Goal: Task Accomplishment & Management: Manage account settings

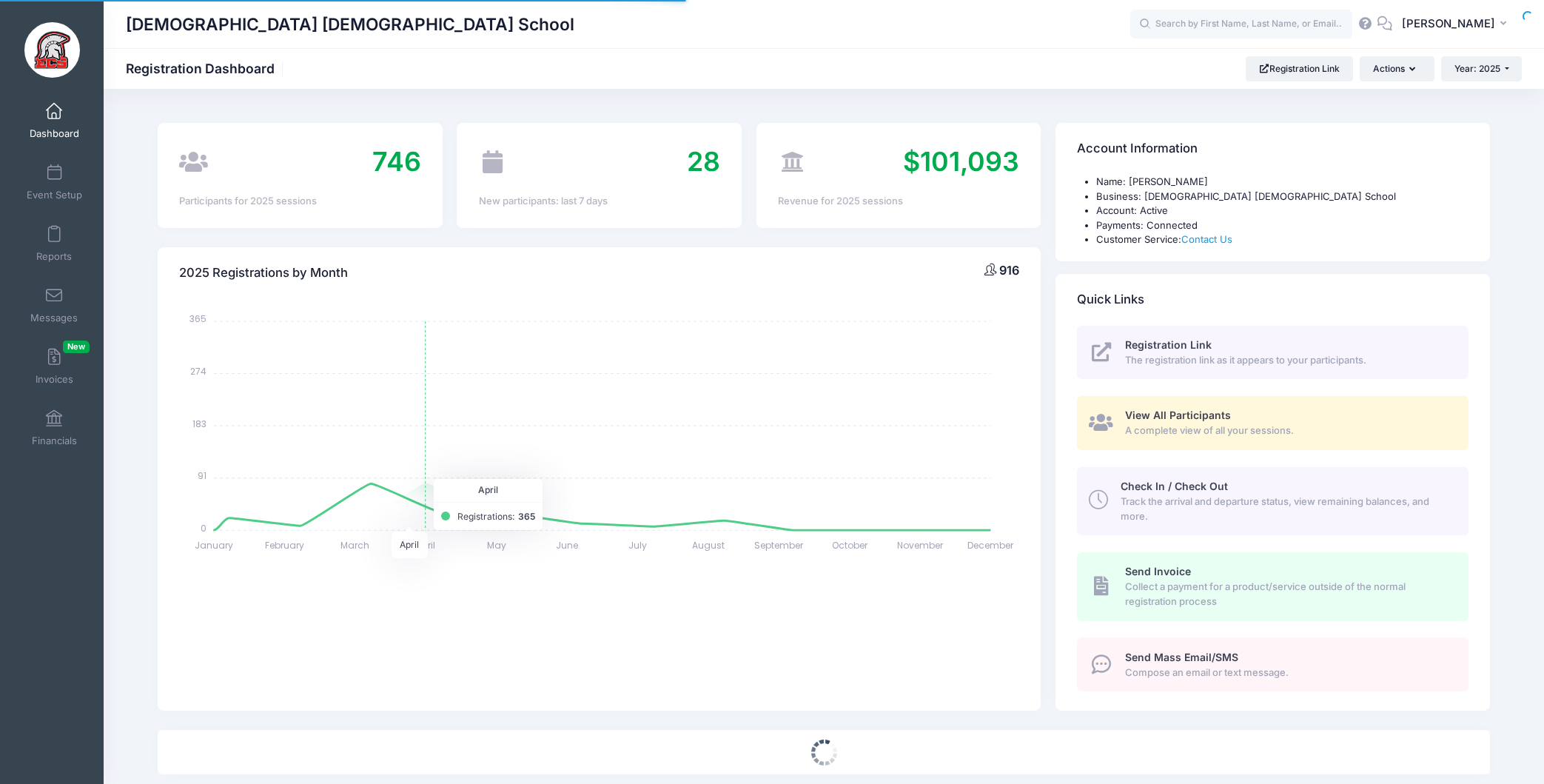
select select
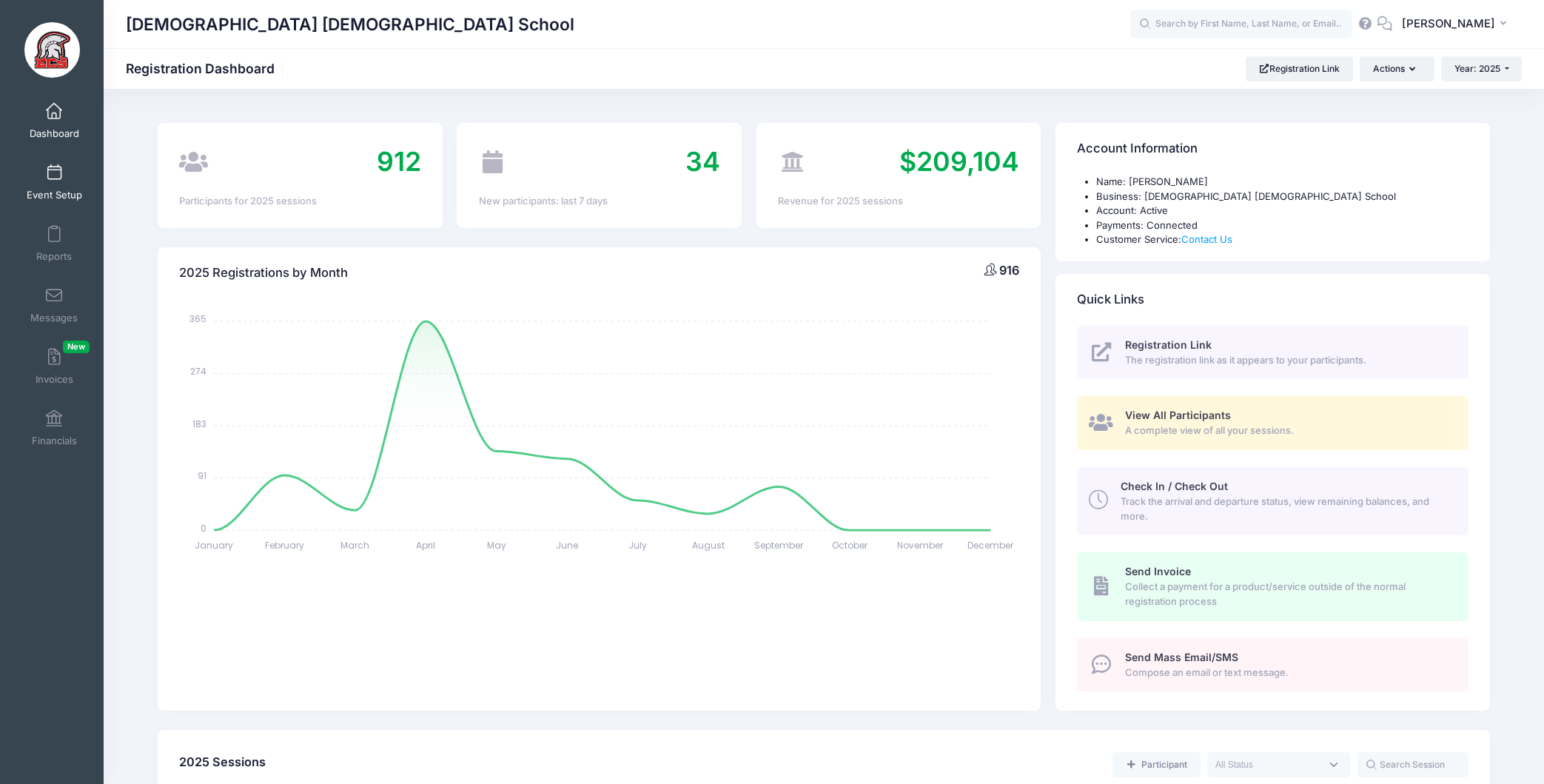
click at [54, 172] on span at bounding box center [54, 173] width 0 height 16
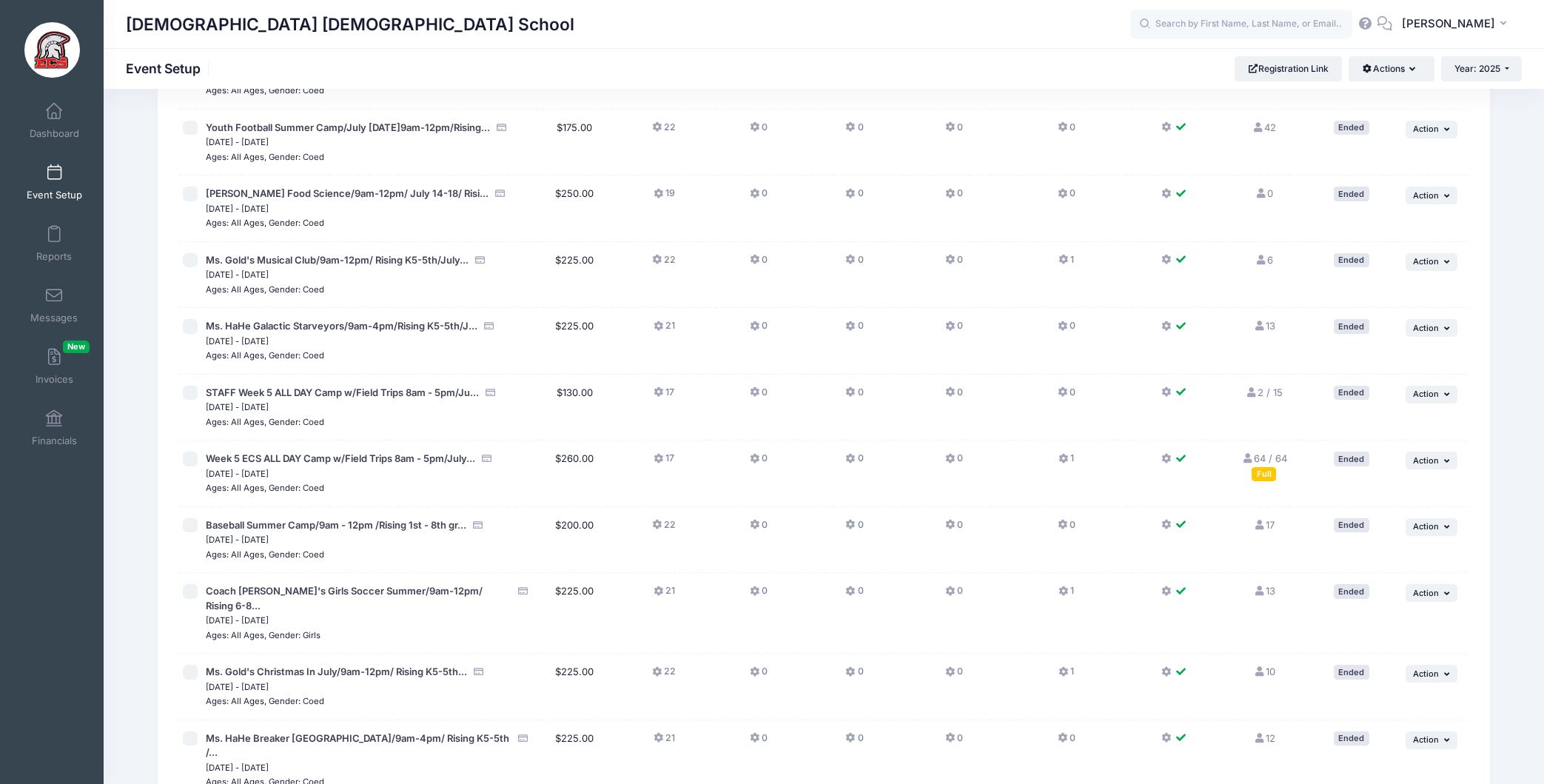
scroll to position [2855, 0]
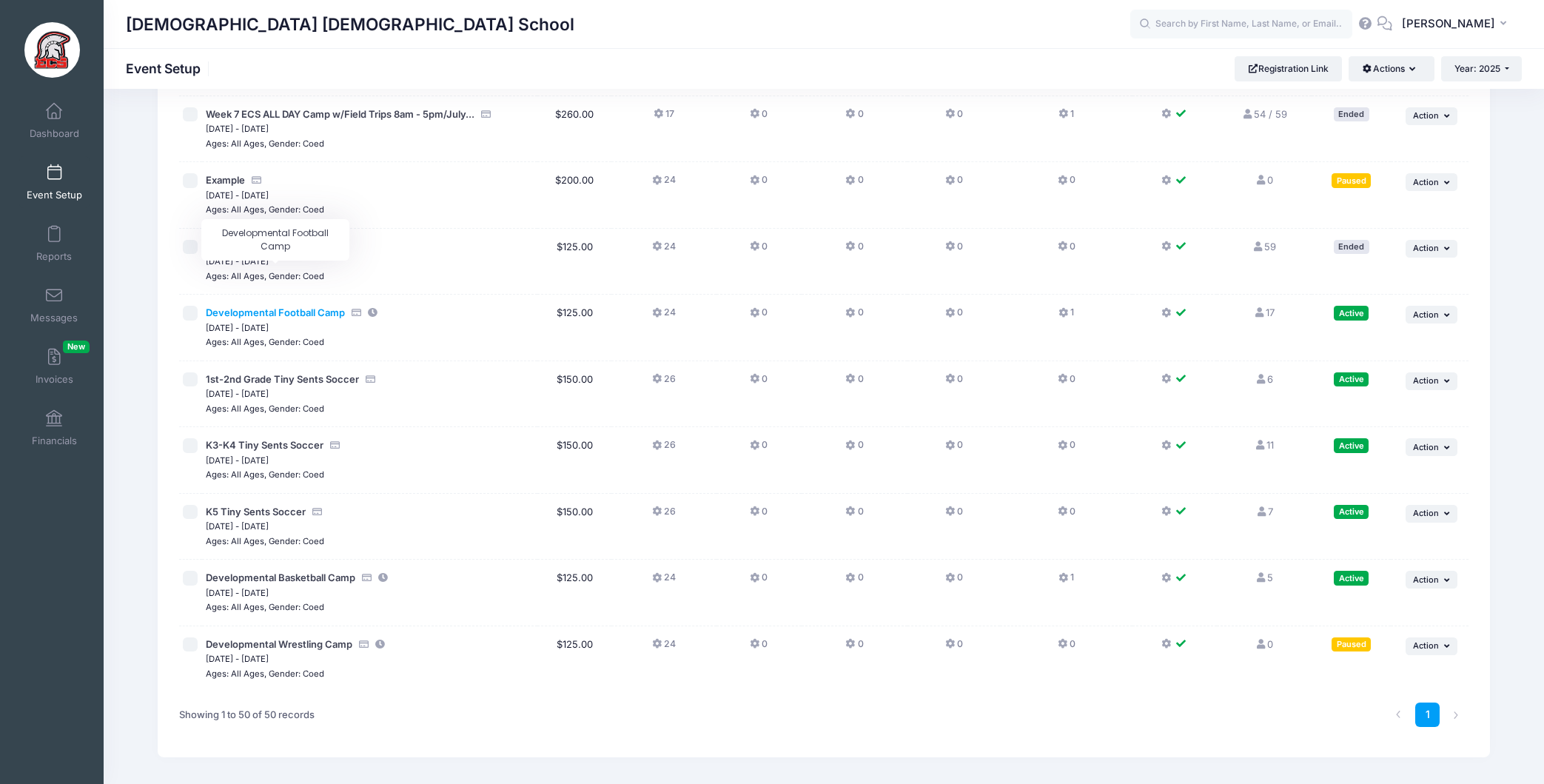
click at [289, 306] on span "Developmental Football Camp" at bounding box center [275, 311] width 139 height 12
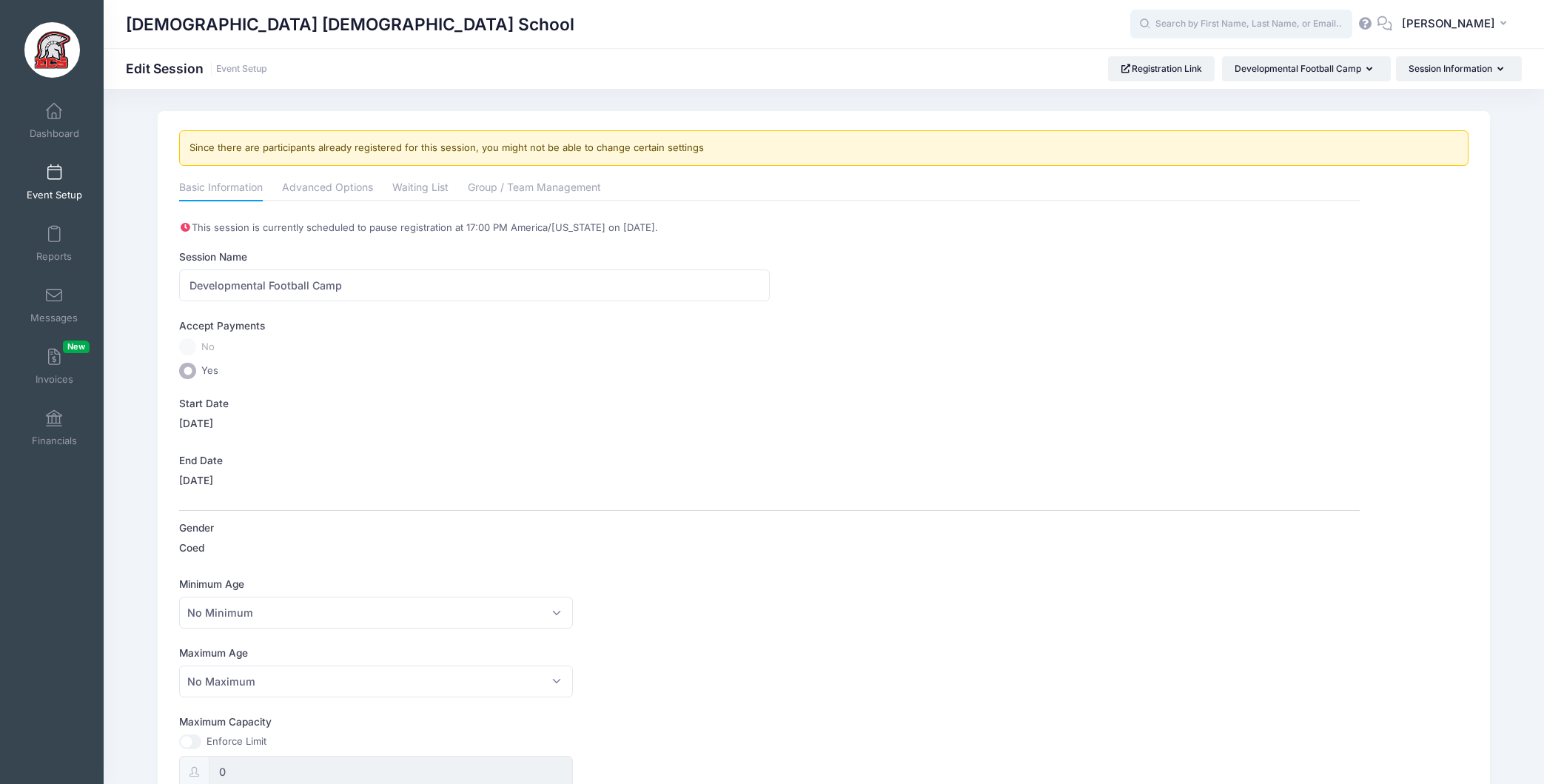
click at [1222, 26] on input "text" at bounding box center [1241, 24] width 222 height 30
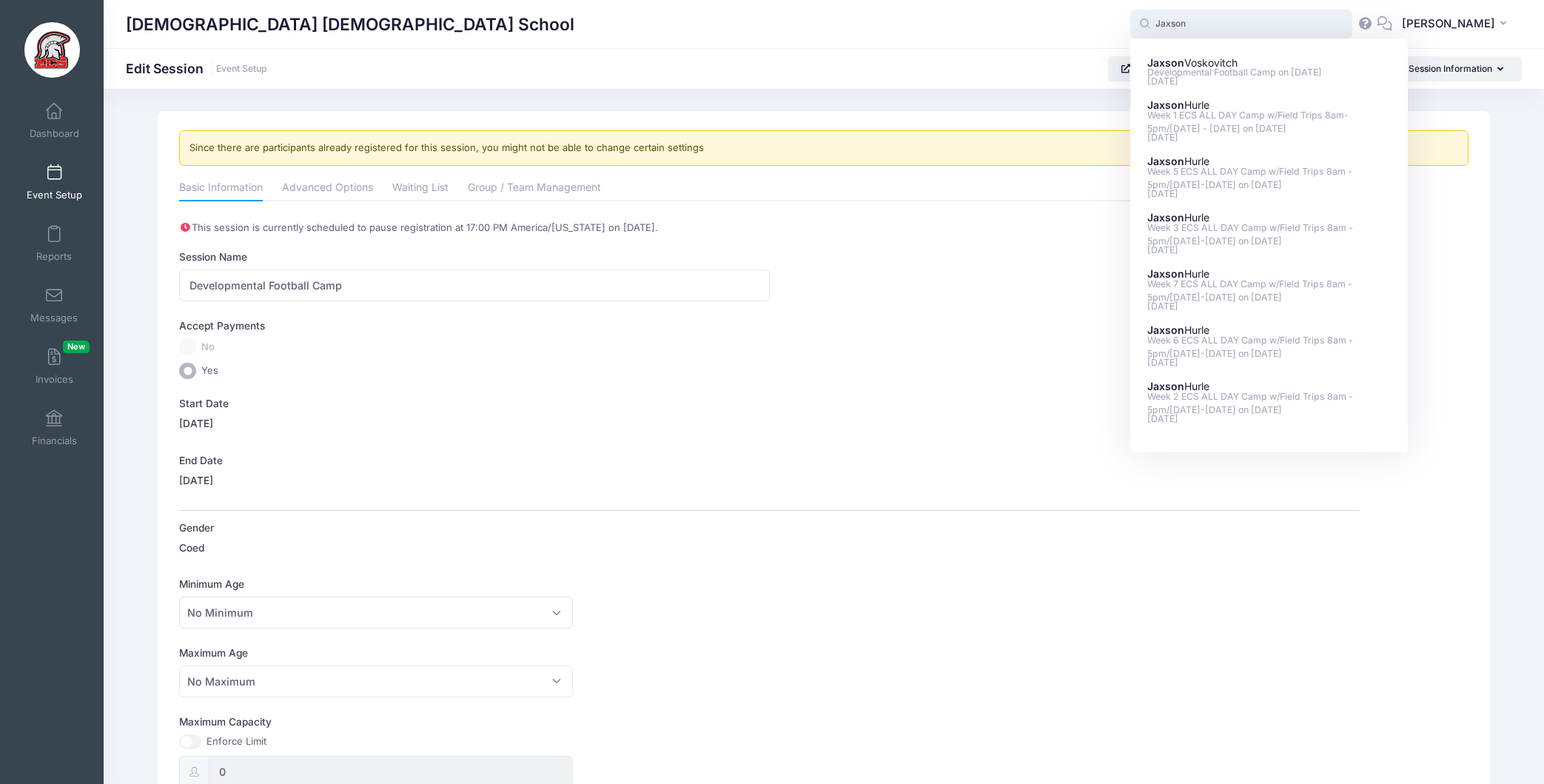
click at [1246, 72] on p "Developmental Football Camp on Oct-01, 2025" at bounding box center [1270, 73] width 245 height 14
type input "Jaxson Voskovitch (Developmental Football Camp, Oct-01, 2025)"
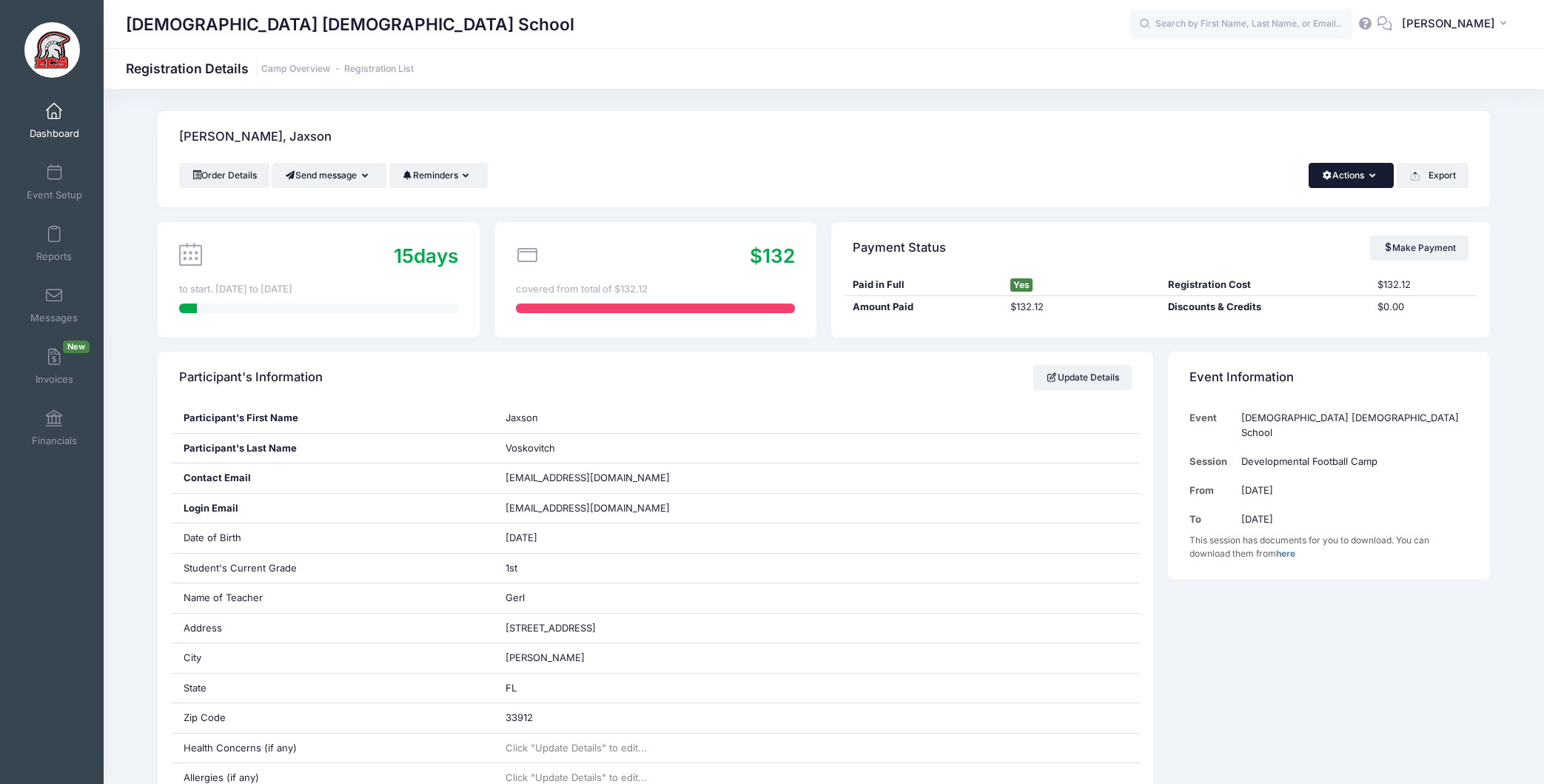
click at [1372, 177] on icon "button" at bounding box center [1375, 177] width 12 height 0
click at [1284, 281] on link "Change Session or Program" at bounding box center [1300, 276] width 171 height 44
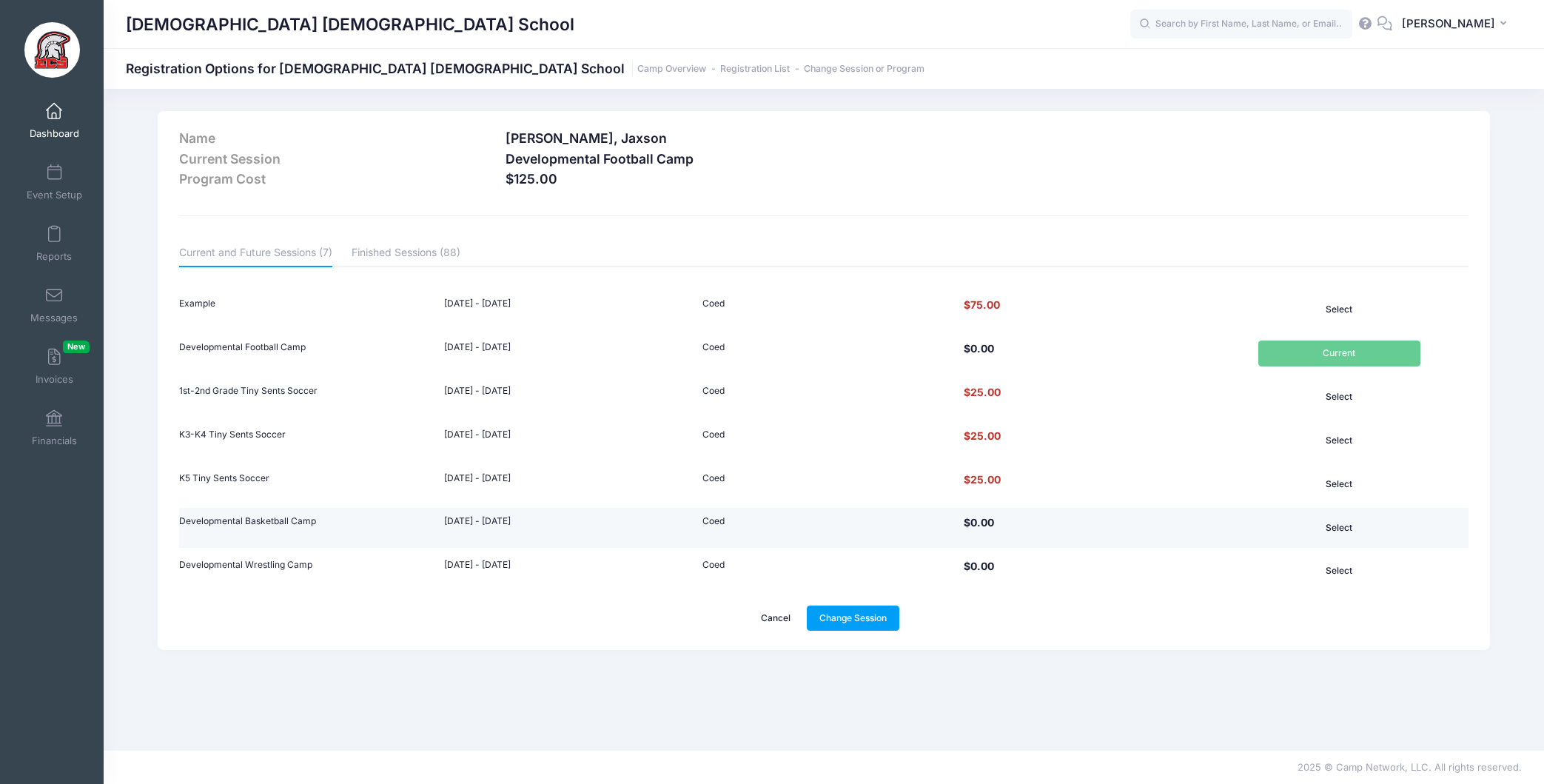
click at [1344, 529] on button "Select" at bounding box center [1339, 527] width 162 height 25
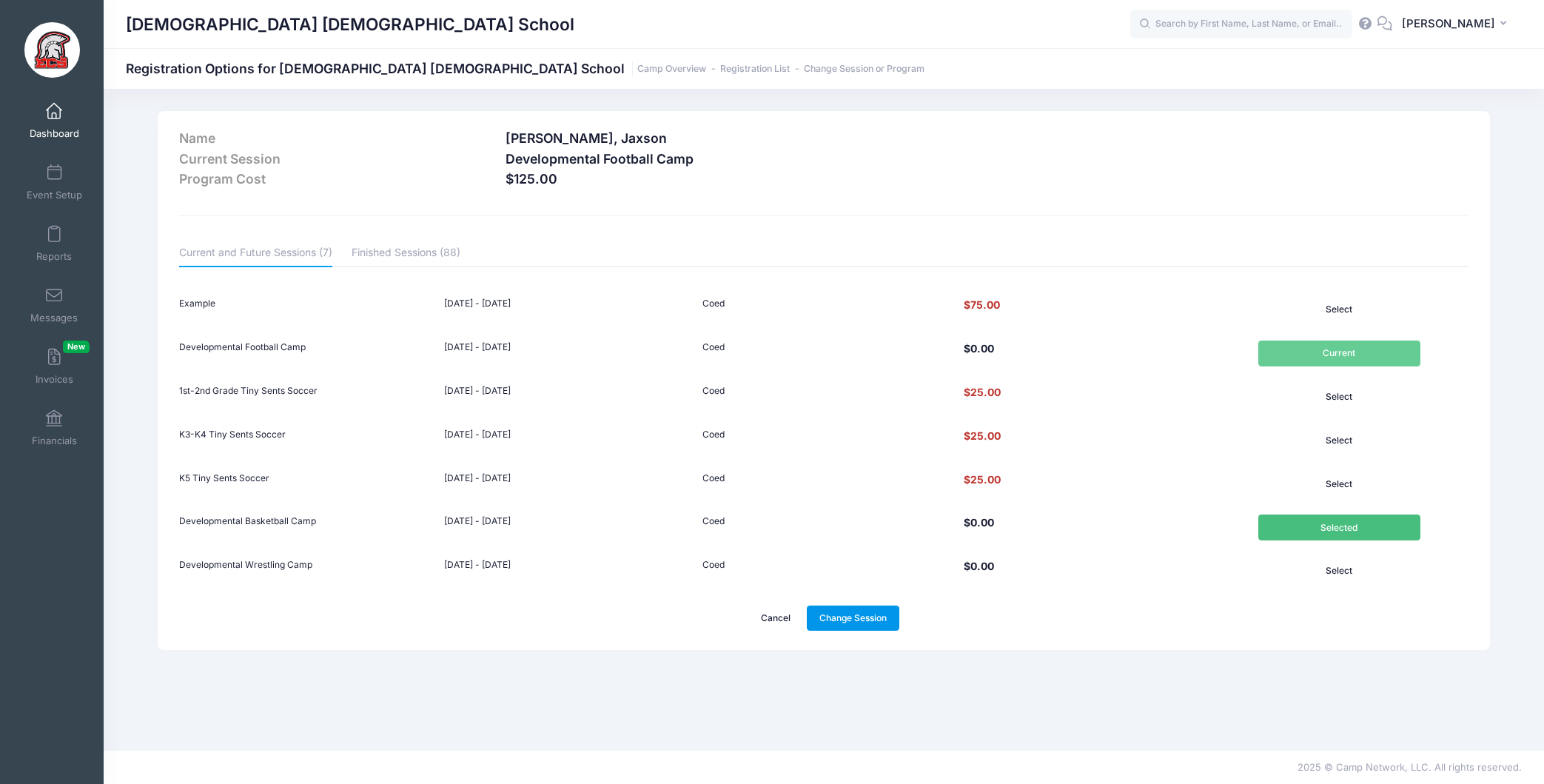
click at [850, 615] on link "Change Session" at bounding box center [853, 618] width 93 height 25
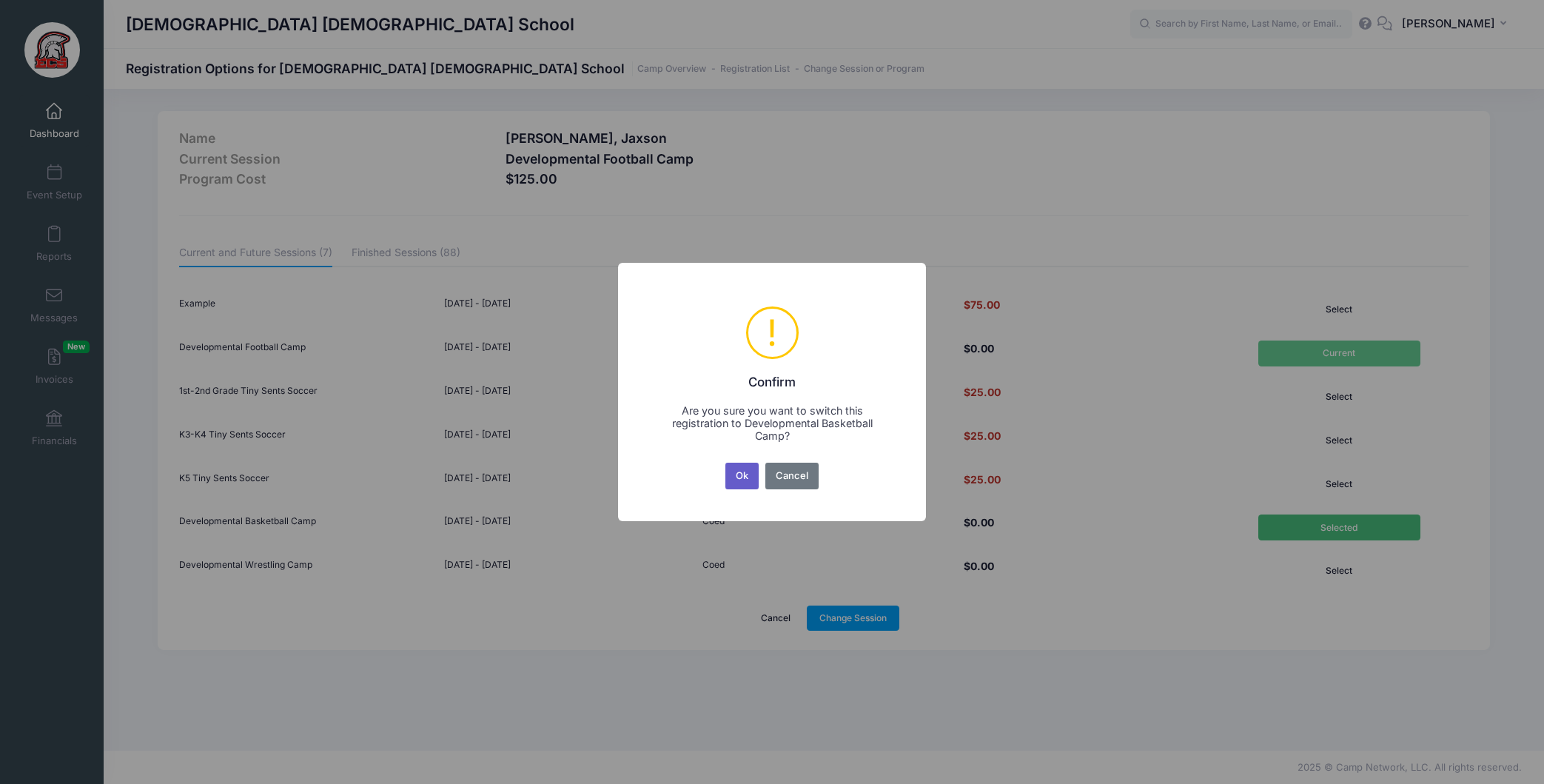
click at [740, 479] on button "Ok" at bounding box center [743, 475] width 34 height 26
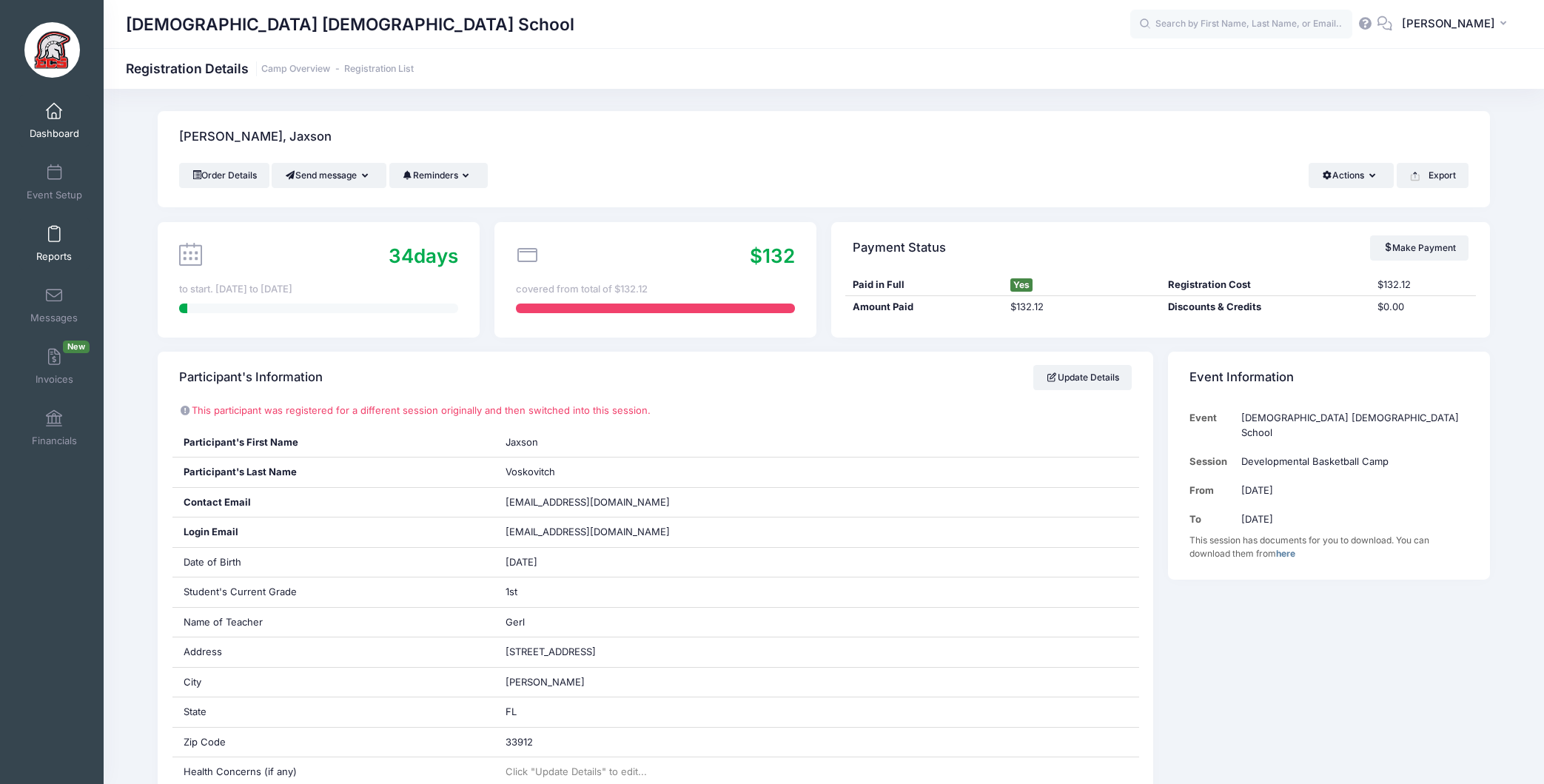
click at [60, 232] on link "Reports" at bounding box center [54, 243] width 71 height 52
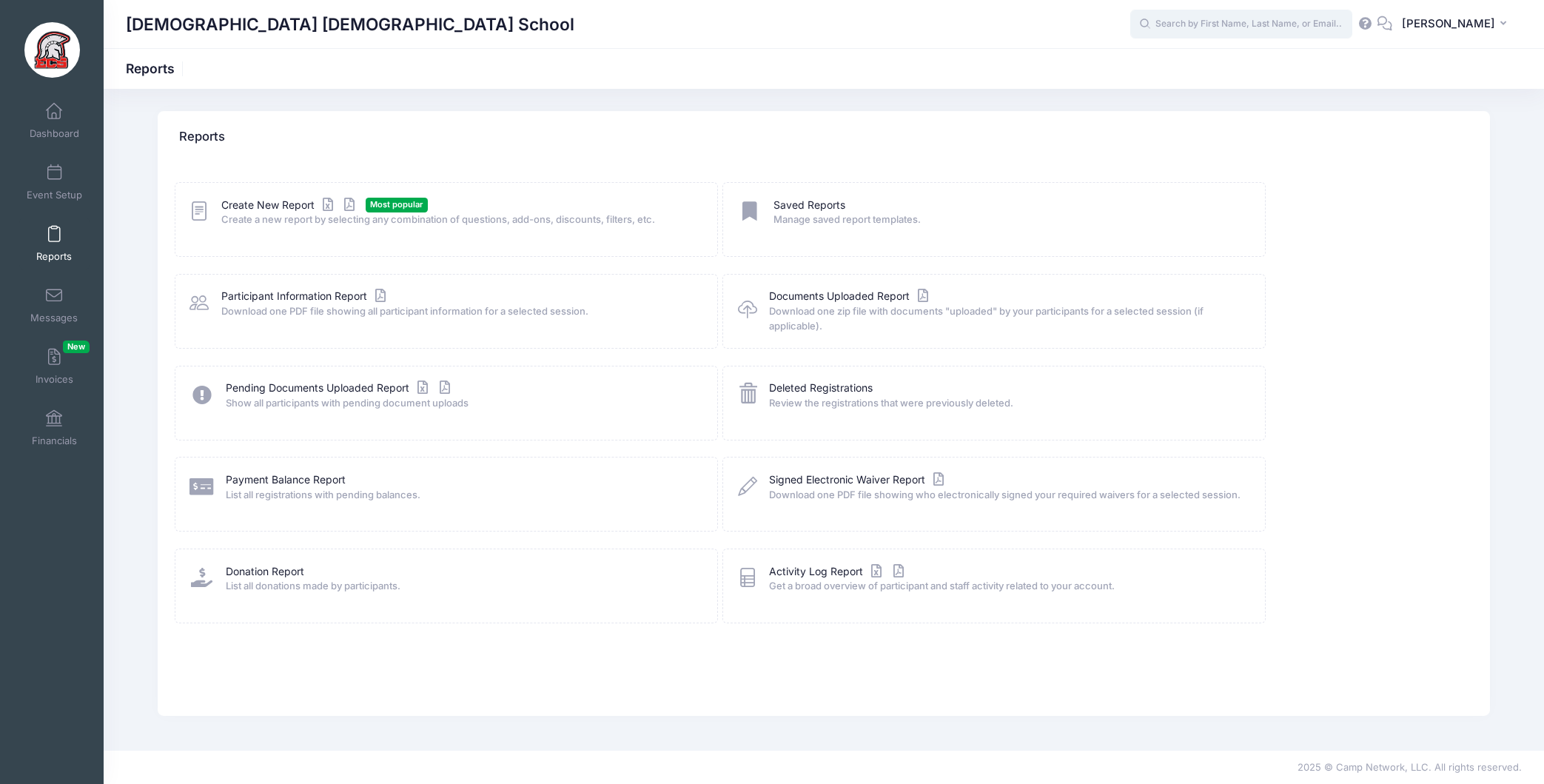
click at [1230, 23] on input "text" at bounding box center [1241, 24] width 222 height 30
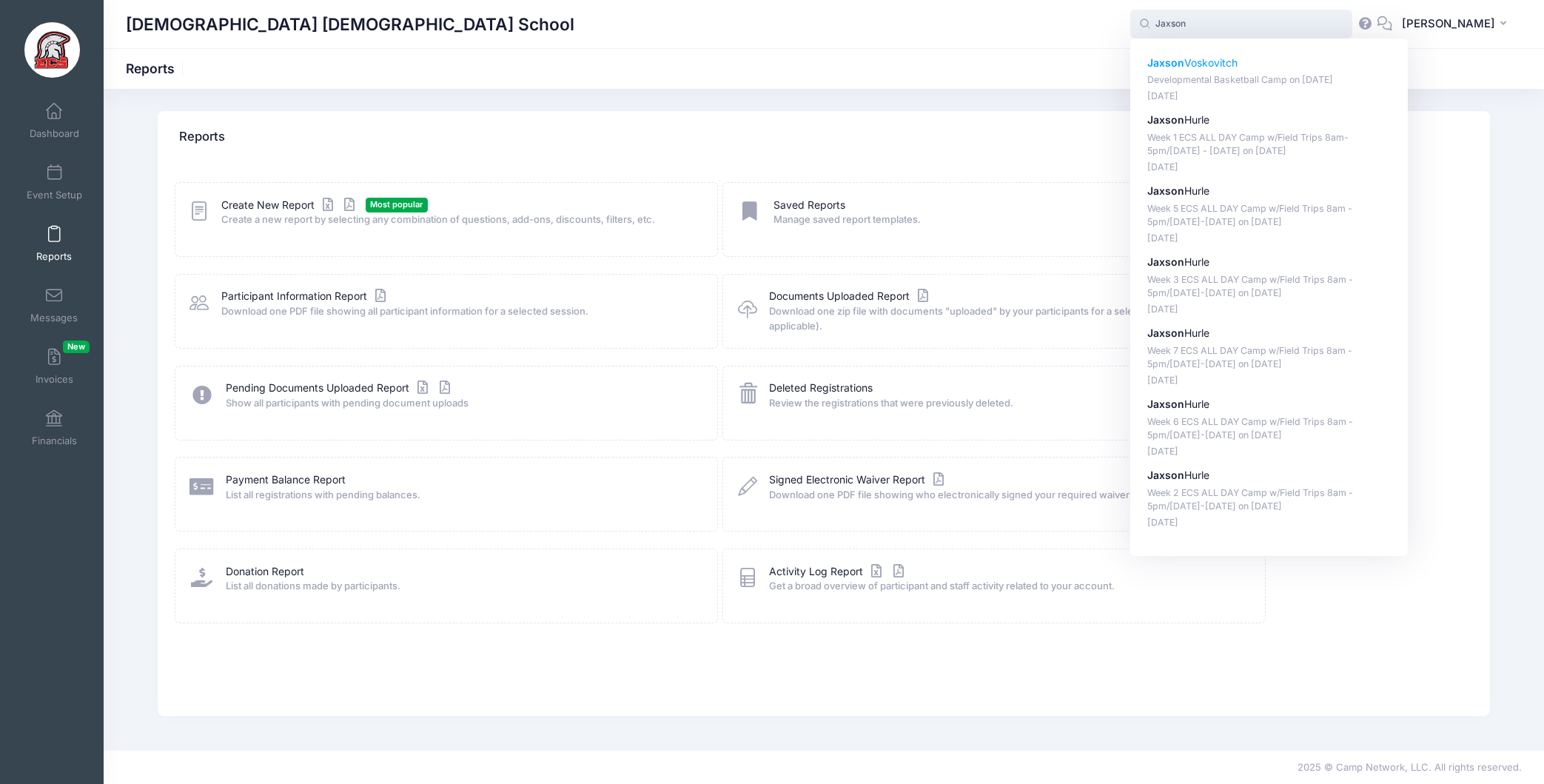
click at [1230, 80] on p "Developmental Basketball Camp on [DATE]" at bounding box center [1270, 81] width 245 height 14
type input "[PERSON_NAME] (Developmental Basketball Camp, [DATE])"
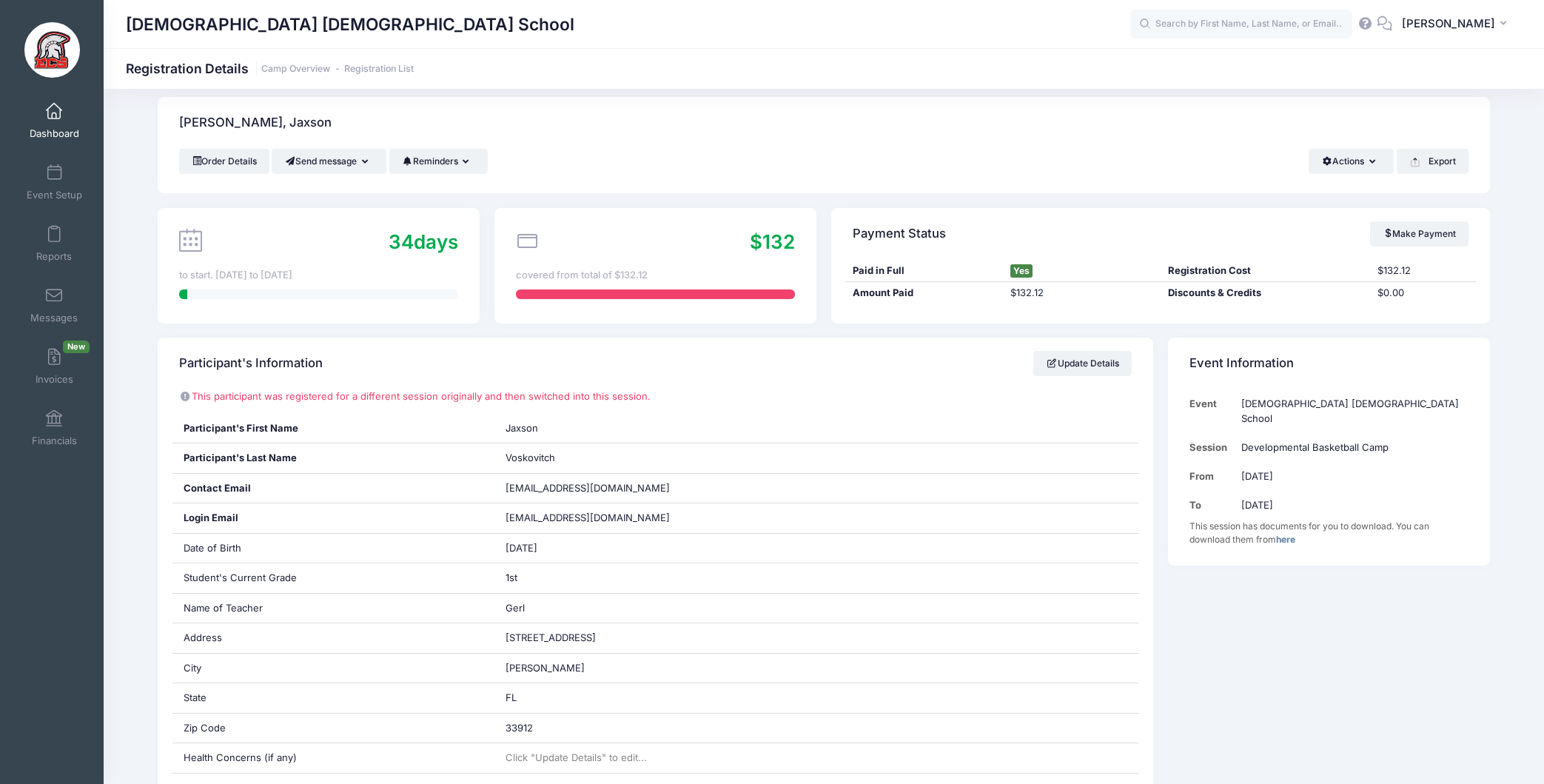
scroll to position [19, 0]
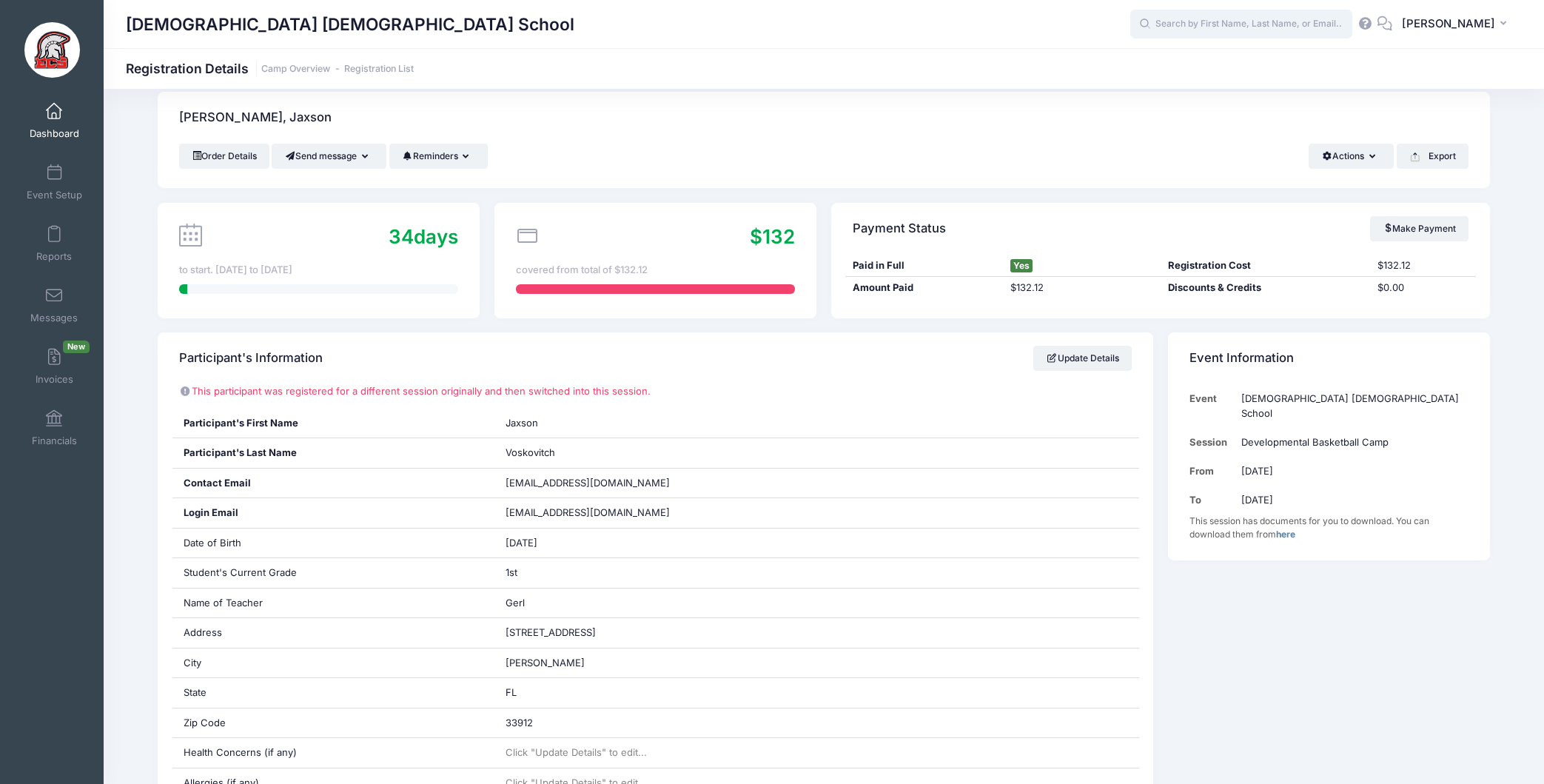
click at [1242, 18] on input "text" at bounding box center [1241, 24] width 222 height 30
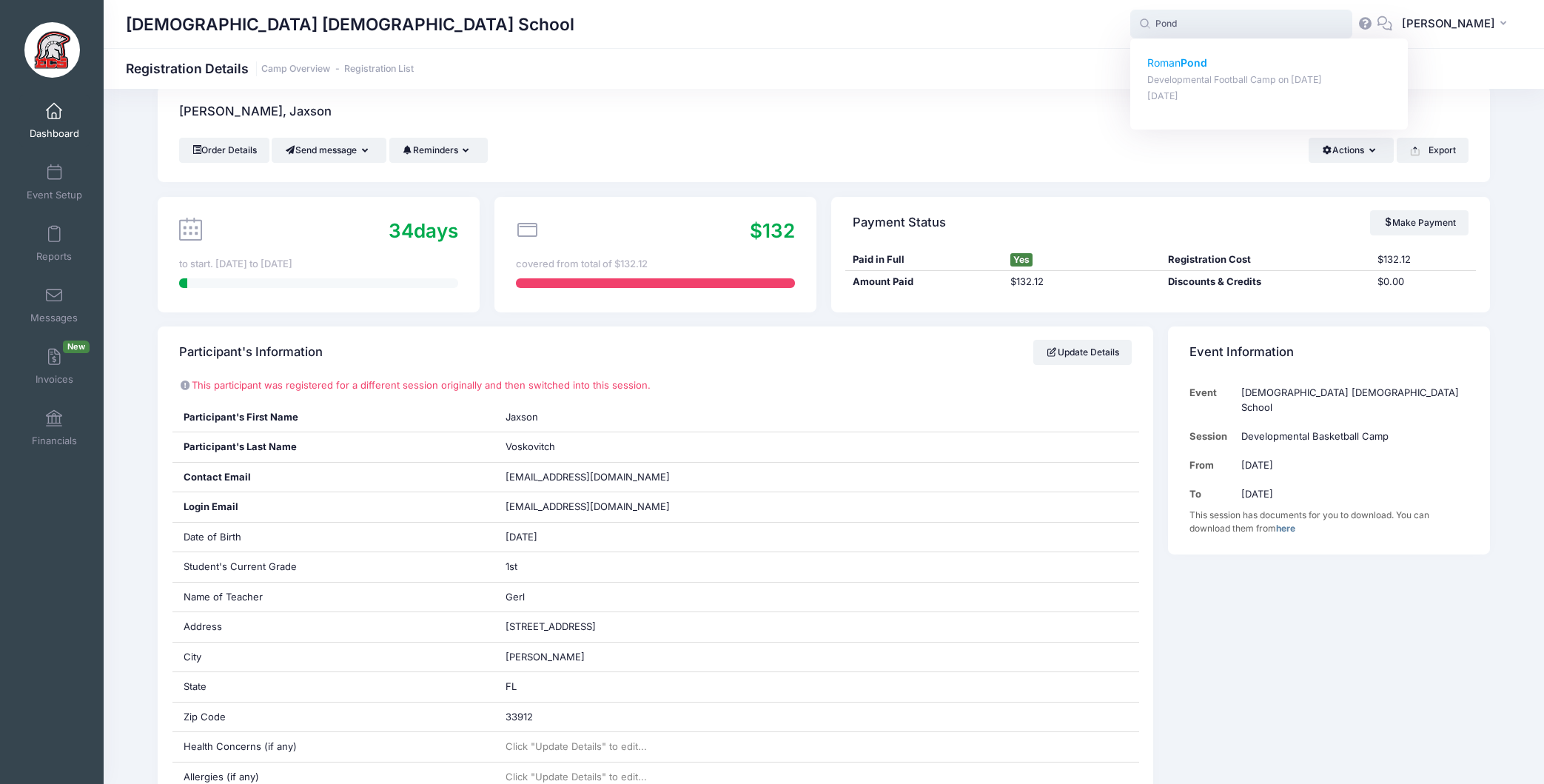
click at [1206, 78] on p "Developmental Football Camp on Oct-01, 2025" at bounding box center [1270, 81] width 245 height 14
type input "Roman Pond (Developmental Football Camp, Oct-01, 2025)"
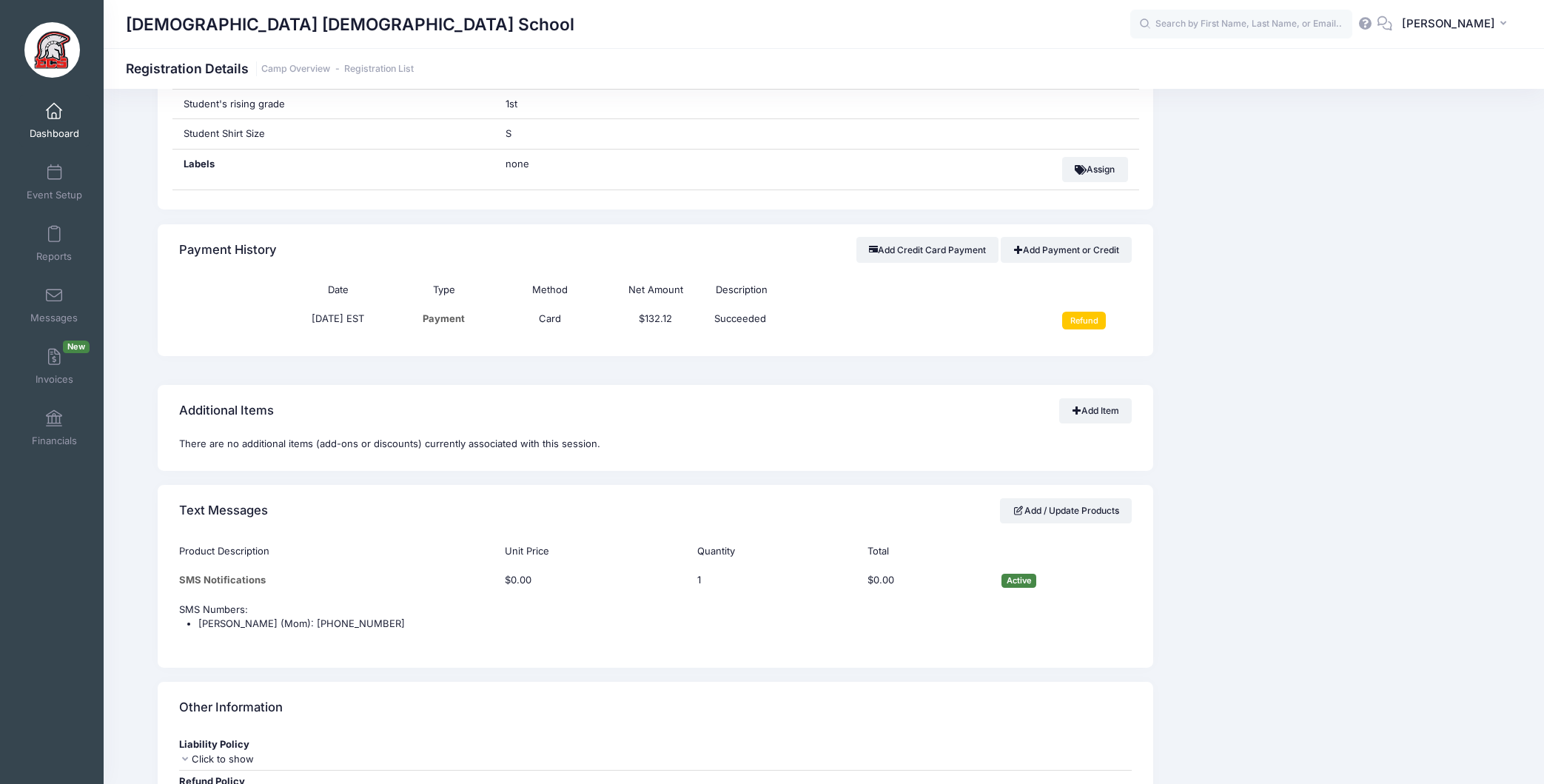
scroll to position [1009, 0]
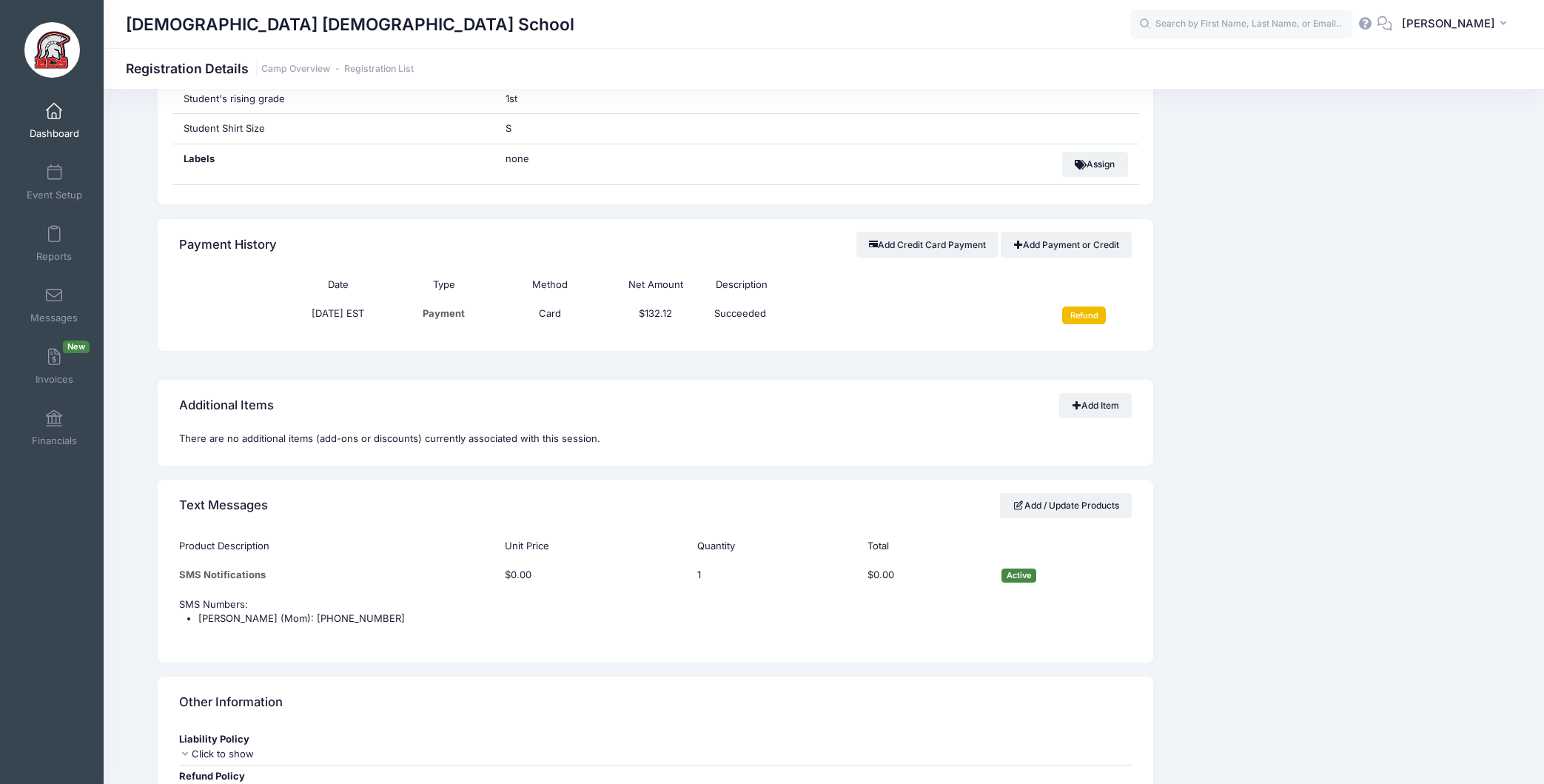
click at [1084, 317] on input "Refund" at bounding box center [1084, 315] width 43 height 18
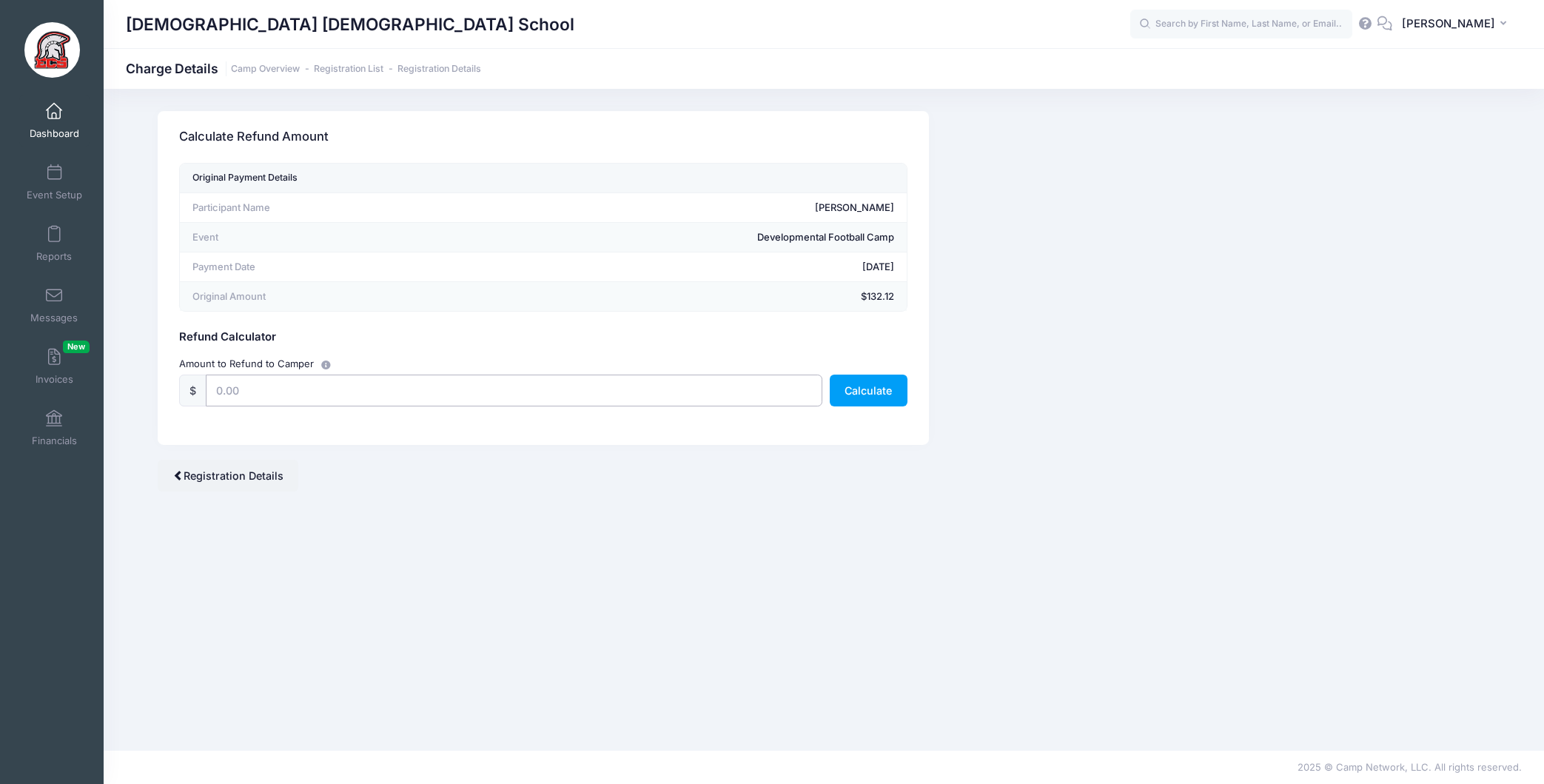
click at [218, 394] on input "text" at bounding box center [513, 390] width 617 height 32
type input "132.12"
click at [508, 459] on div "Calculate Refund Amount Original Payment Details Participant Name Roman Pond Ev…" at bounding box center [542, 301] width 785 height 380
click at [883, 396] on button "Calculate" at bounding box center [868, 390] width 78 height 32
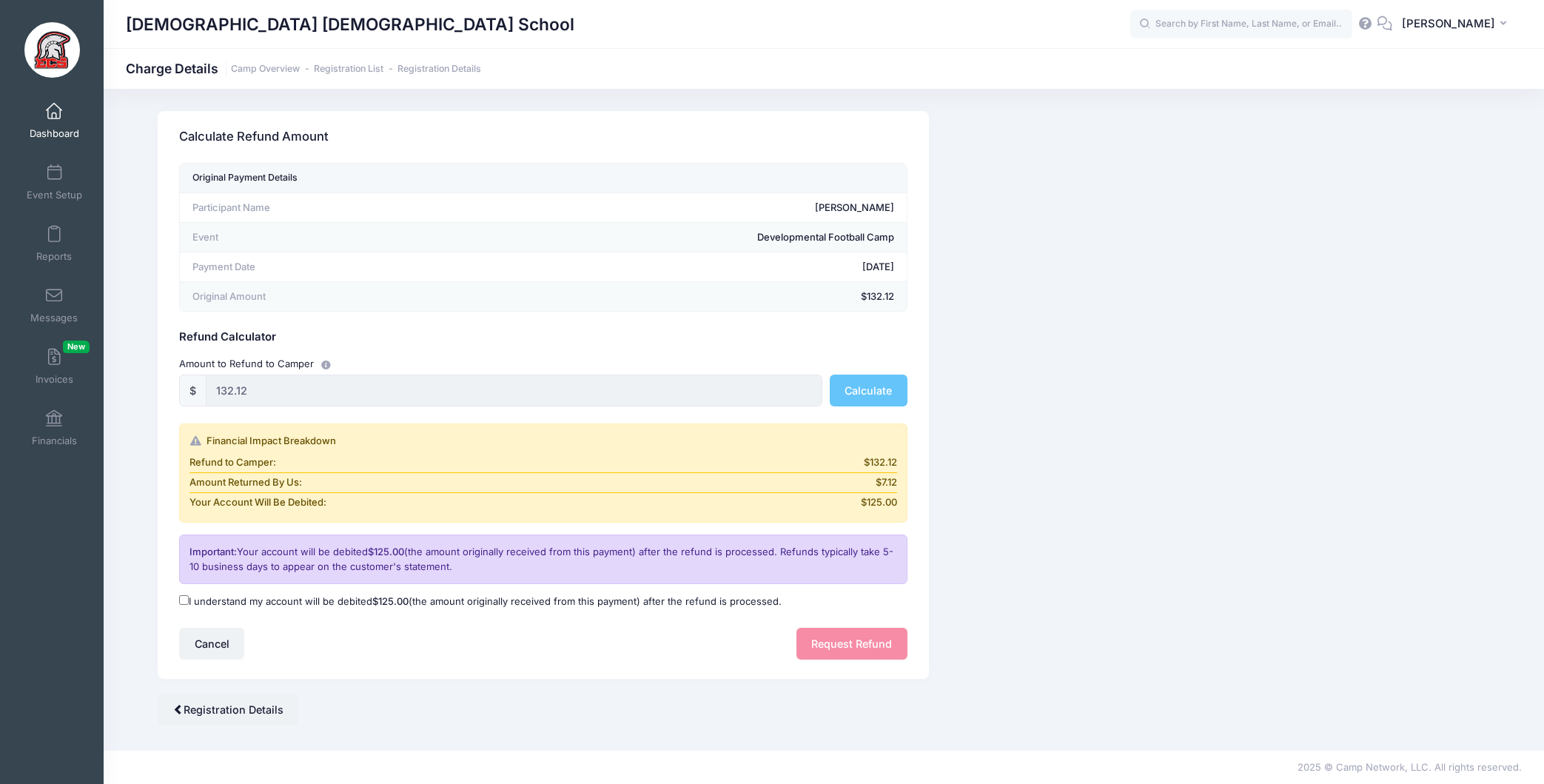
click at [186, 600] on input "I understand my account will be debited $125.00 (the amount originally received…" at bounding box center [184, 599] width 10 height 10
checkbox input "true"
click at [880, 650] on button "Request Refund" at bounding box center [851, 643] width 111 height 32
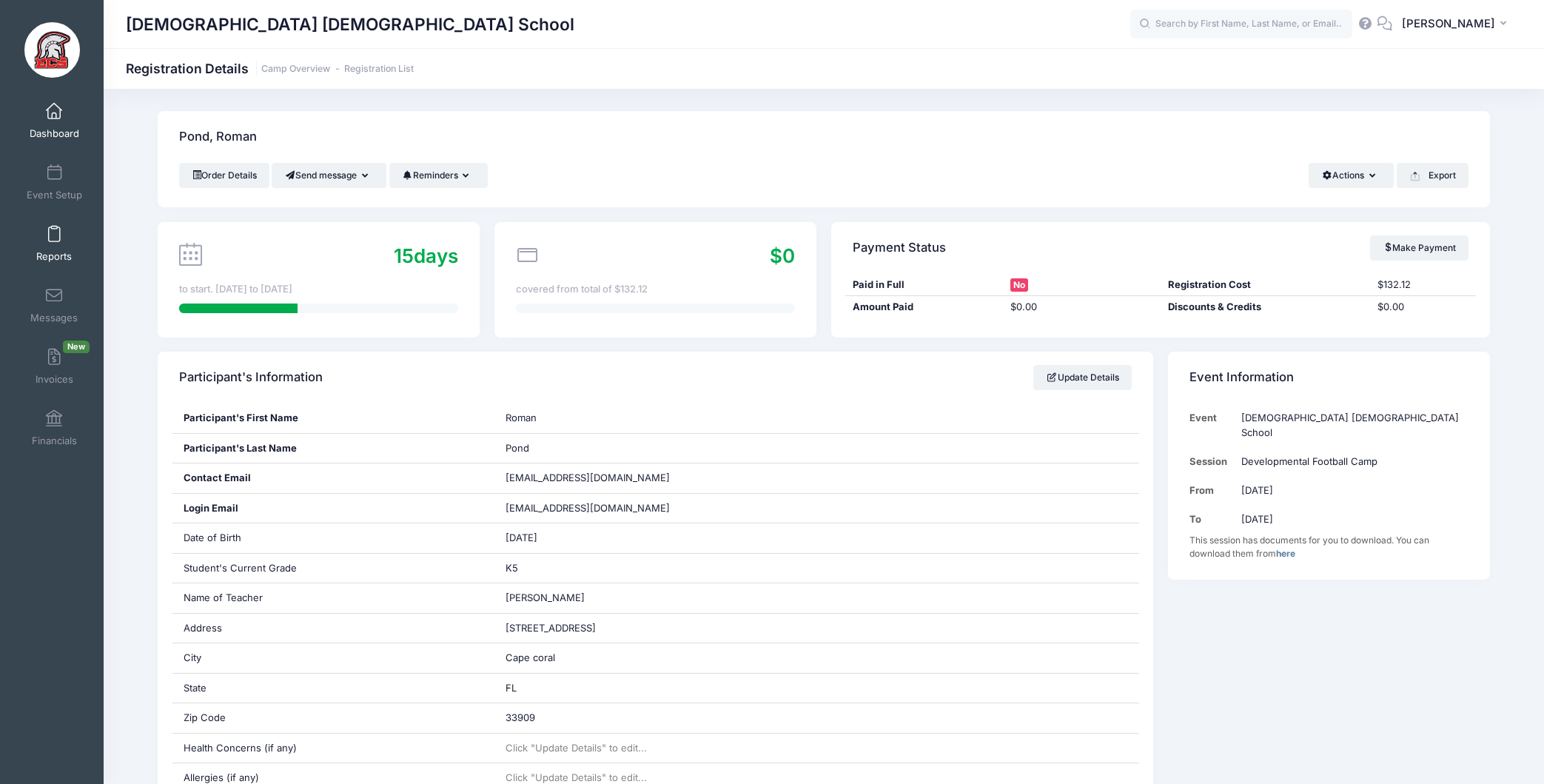
click at [55, 262] on span "Reports" at bounding box center [53, 256] width 35 height 13
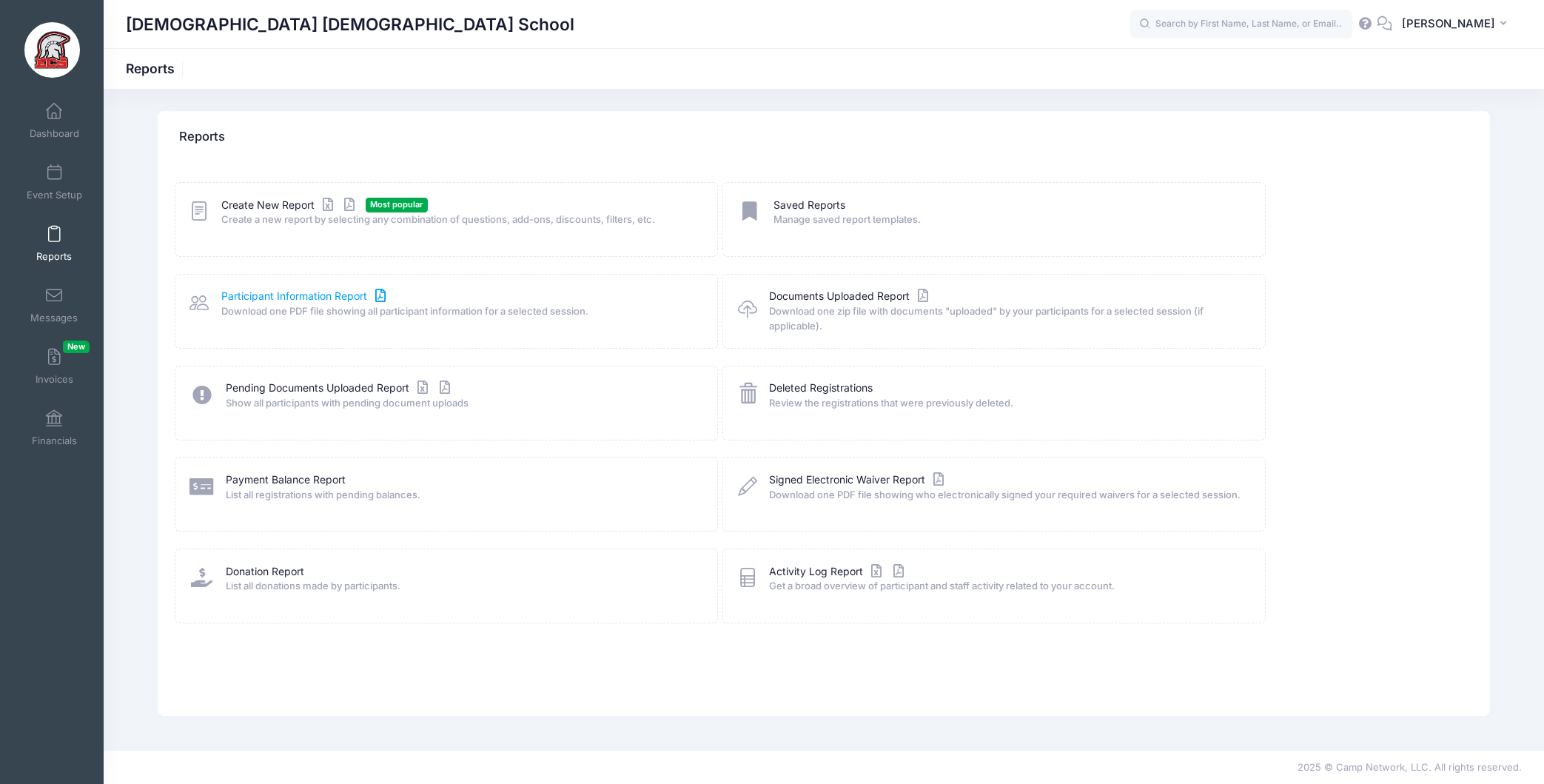
click at [318, 299] on link "Participant Information Report" at bounding box center [305, 296] width 168 height 15
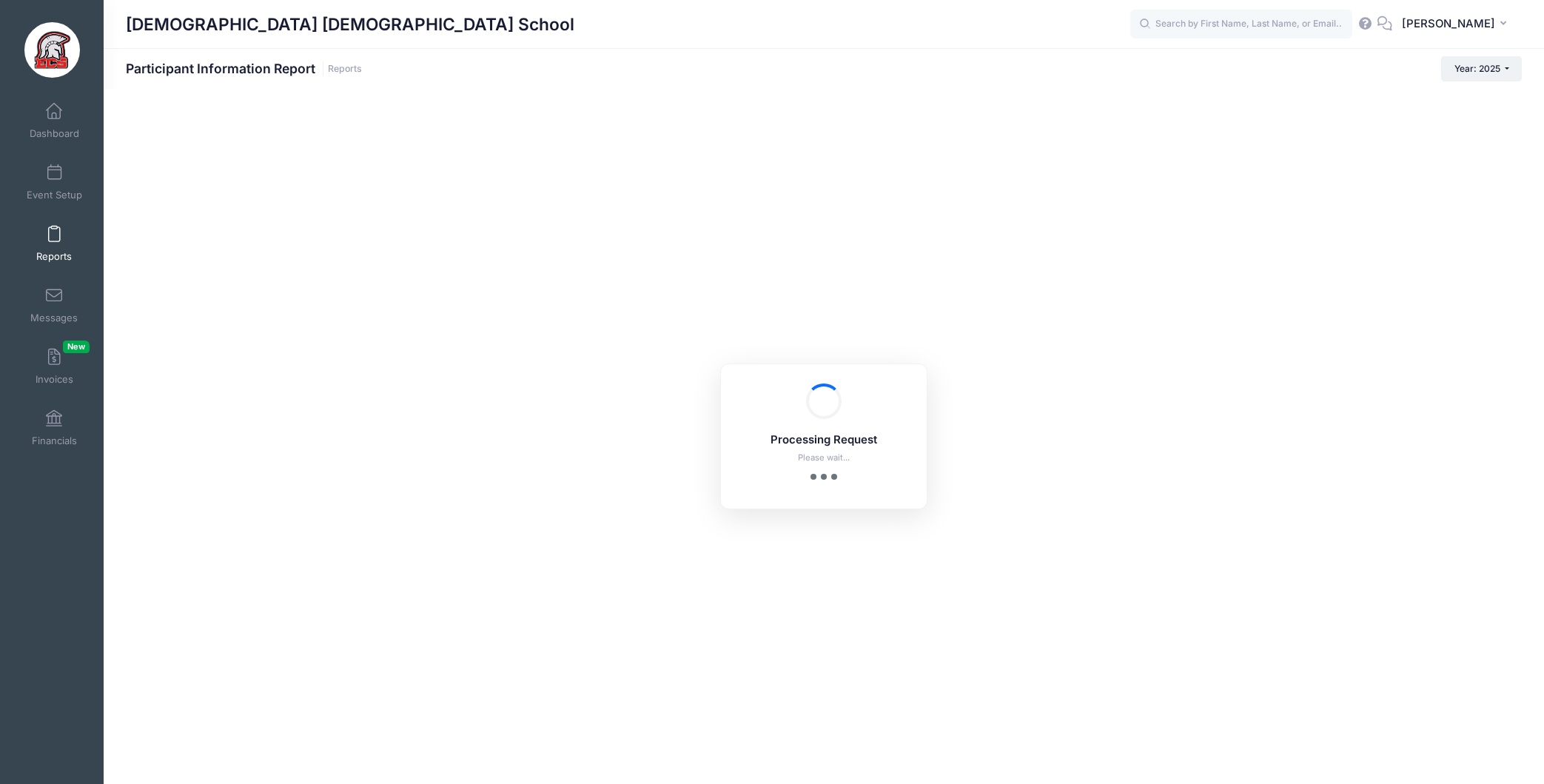
checkbox input "true"
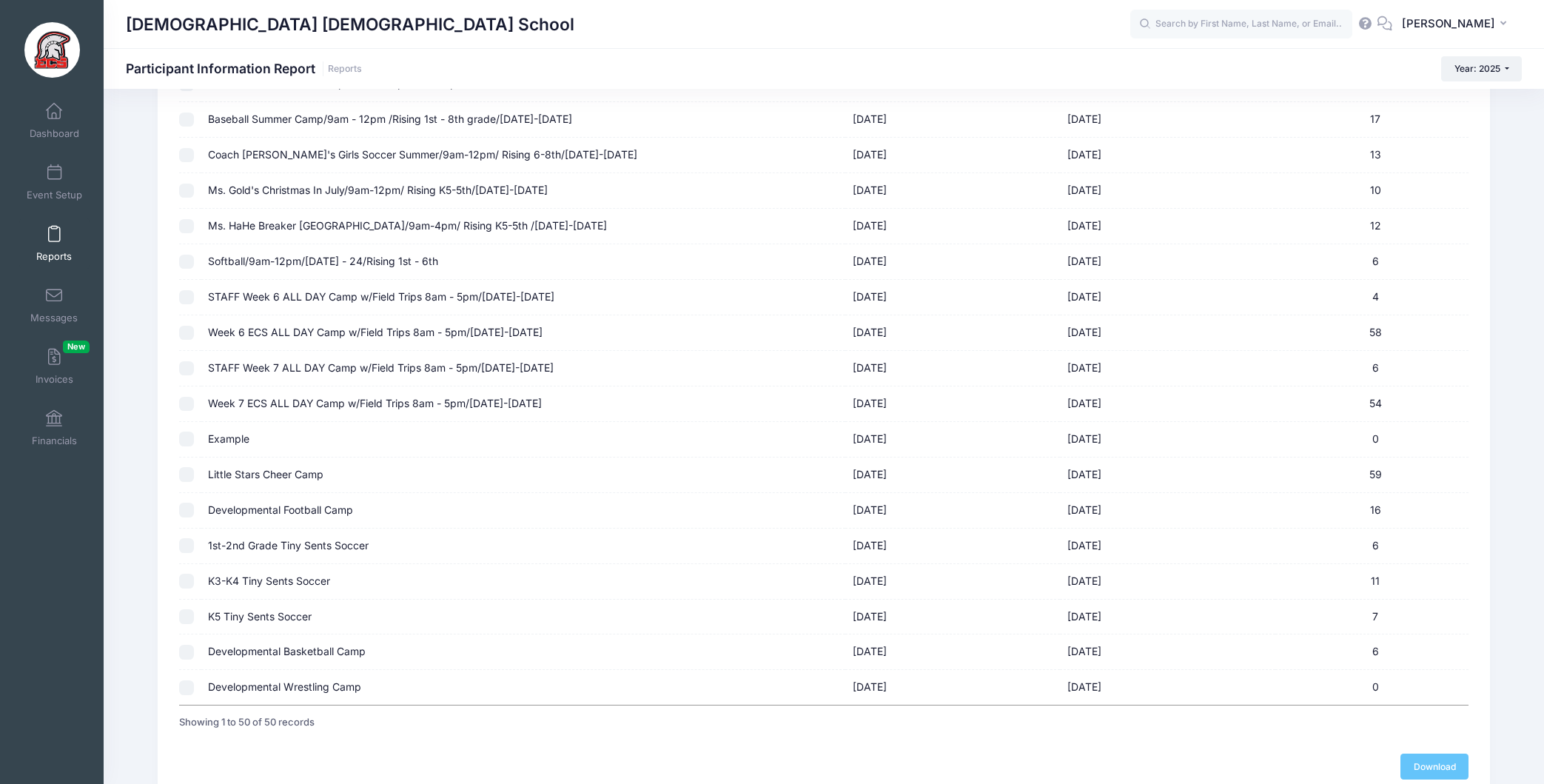
scroll to position [1408, 0]
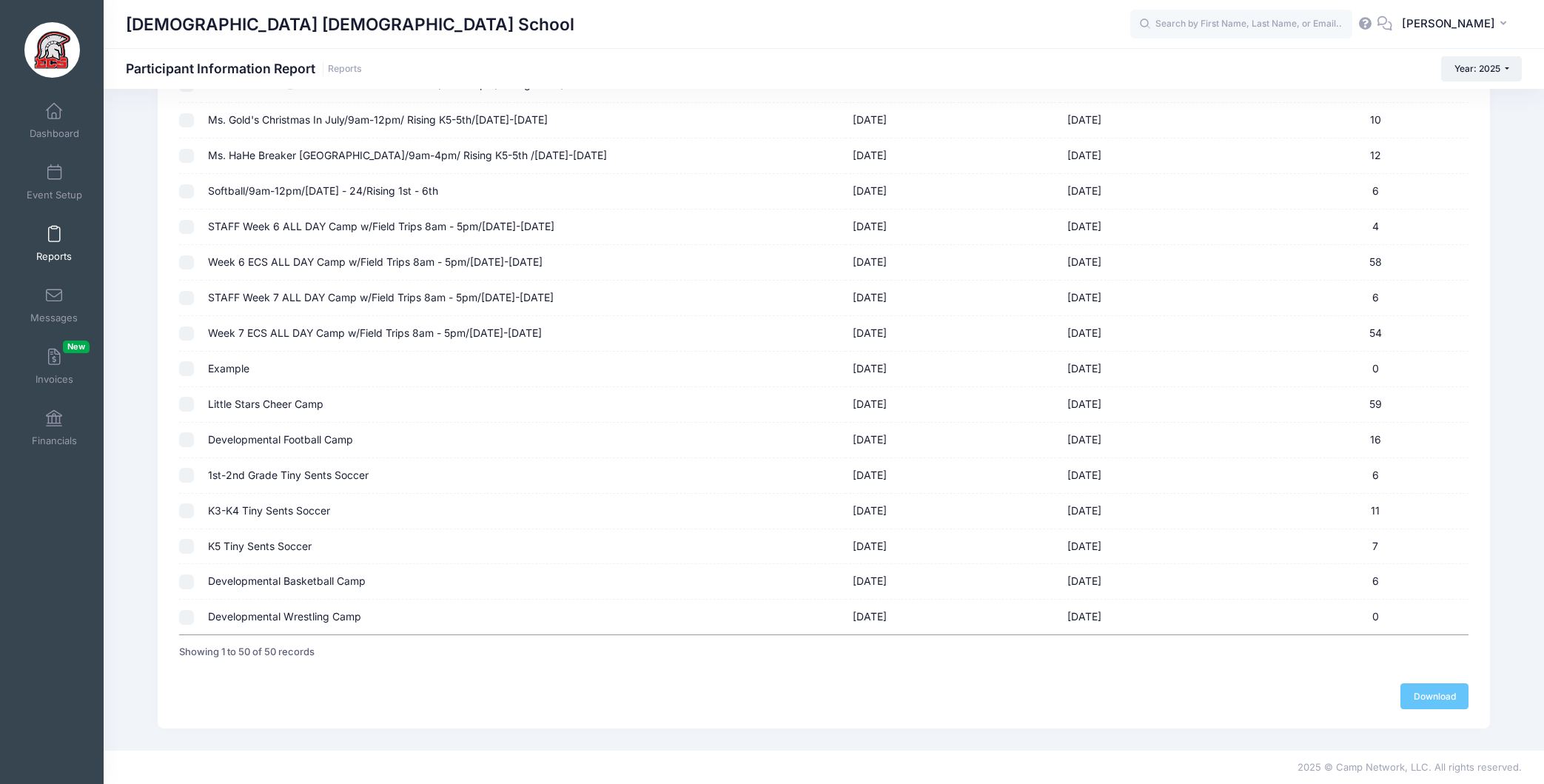
click at [320, 441] on td "Developmental Football Camp" at bounding box center [523, 440] width 645 height 35
checkbox input "true"
click at [1426, 689] on link "Download" at bounding box center [1434, 695] width 68 height 25
